Goal: Task Accomplishment & Management: Manage account settings

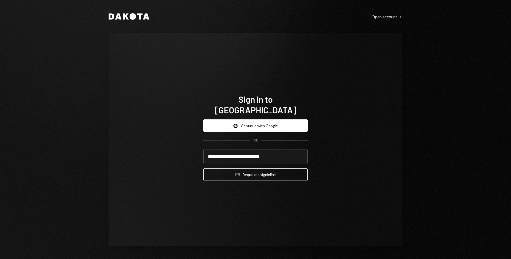
type input "**********"
click at [203, 169] on button "Email Request a sign in link" at bounding box center [255, 175] width 104 height 13
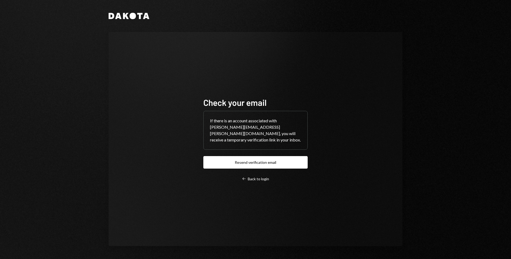
click at [437, 91] on div "Dakota Check your email If there is an account associated with [PERSON_NAME][EM…" at bounding box center [255, 129] width 511 height 259
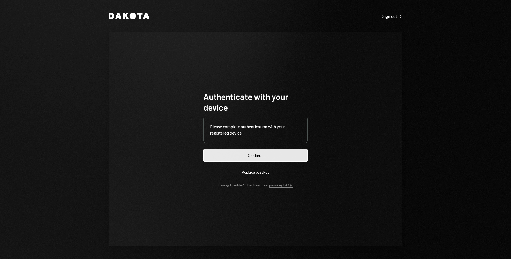
click at [234, 154] on button "Continue" at bounding box center [255, 155] width 104 height 13
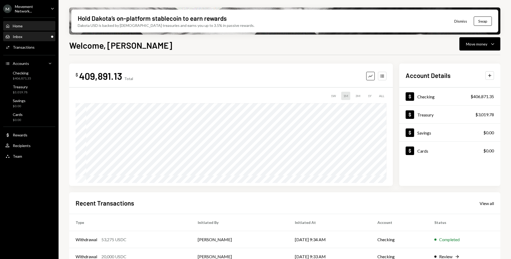
click at [29, 41] on div "Inbox Inbox" at bounding box center [29, 36] width 48 height 9
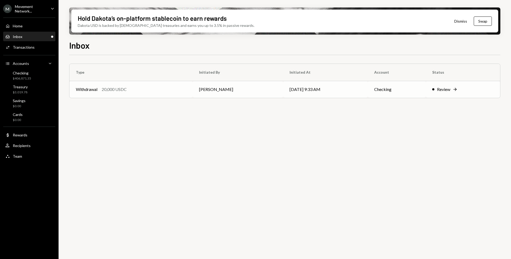
click at [151, 86] on div "Withdrawal 20,000 USDC" at bounding box center [131, 89] width 111 height 6
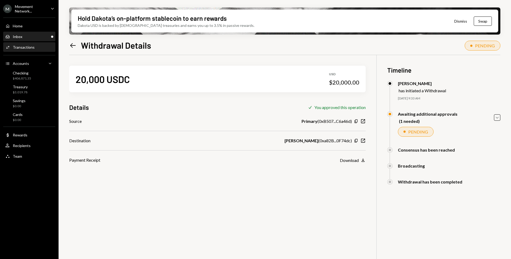
click at [30, 39] on div "Inbox Inbox" at bounding box center [29, 36] width 48 height 5
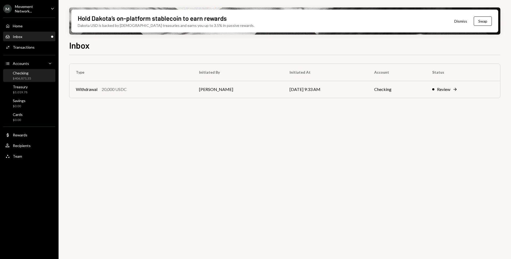
click at [34, 80] on div "Checking $406,871.35" at bounding box center [29, 76] width 48 height 10
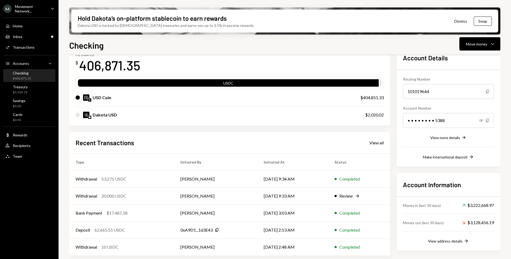
scroll to position [35, 0]
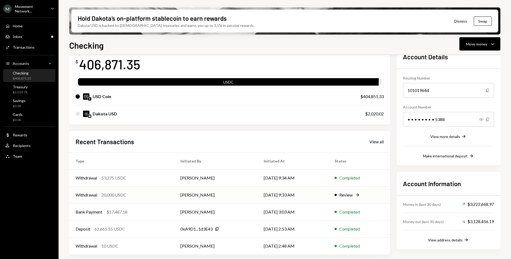
click at [248, 195] on td "[PERSON_NAME]" at bounding box center [215, 195] width 83 height 17
